Goal: Information Seeking & Learning: Learn about a topic

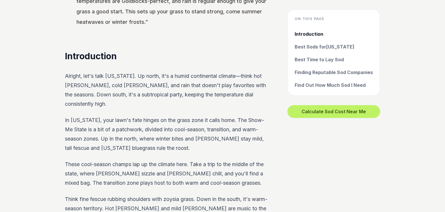
scroll to position [227, 0]
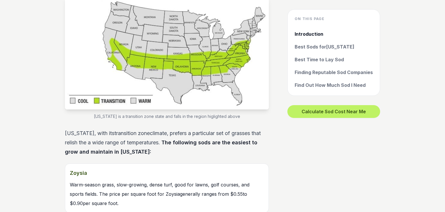
scroll to position [516, 0]
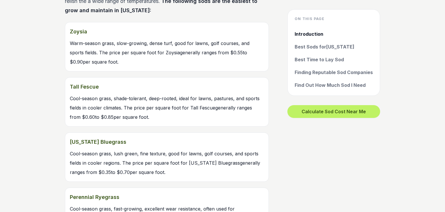
scroll to position [658, 0]
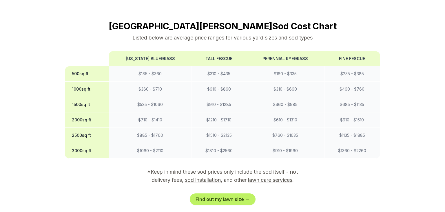
scroll to position [539, 0]
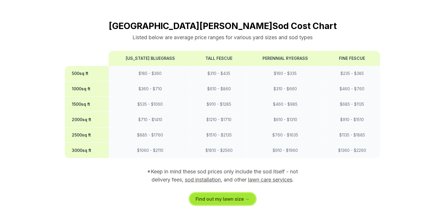
click at [244, 193] on link "Find out my lawn size →" at bounding box center [223, 199] width 66 height 12
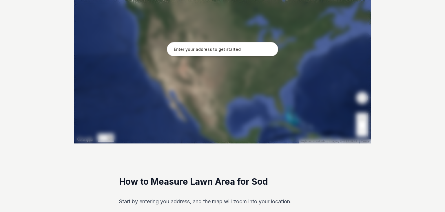
scroll to position [154, 0]
